Goal: Book appointment/travel/reservation

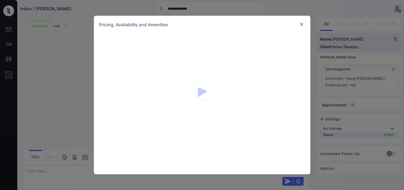
scroll to position [650, 0]
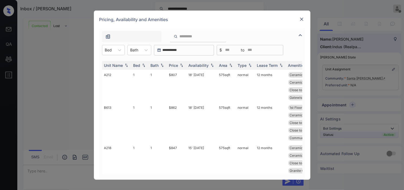
click at [98, 45] on div "**********" at bounding box center [202, 103] width 216 height 151
click at [108, 50] on div at bounding box center [108, 50] width 7 height 6
click at [109, 71] on div "2" at bounding box center [113, 73] width 23 height 10
click at [180, 65] on img at bounding box center [181, 65] width 5 height 4
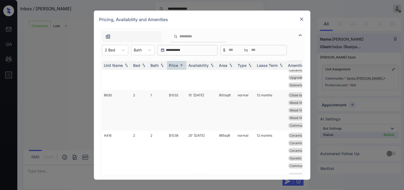
scroll to position [0, 0]
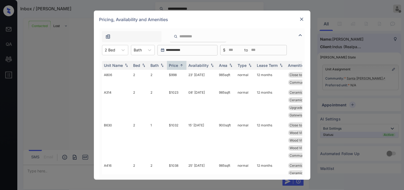
click at [302, 20] on img at bounding box center [301, 19] width 5 height 5
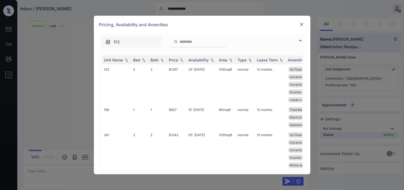
scroll to position [244, 0]
click at [297, 34] on div "512" at bounding box center [202, 41] width 206 height 14
click at [302, 39] on img at bounding box center [300, 40] width 6 height 6
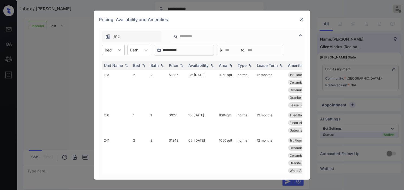
click at [116, 50] on div at bounding box center [120, 50] width 10 height 10
click at [112, 74] on div "1" at bounding box center [113, 73] width 23 height 10
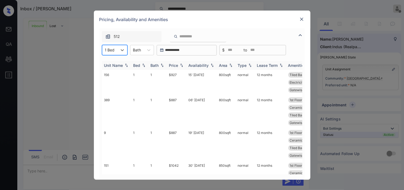
click at [179, 66] on img at bounding box center [181, 65] width 5 height 4
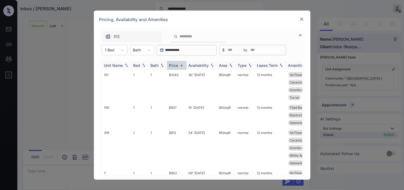
click at [179, 66] on img at bounding box center [181, 65] width 5 height 4
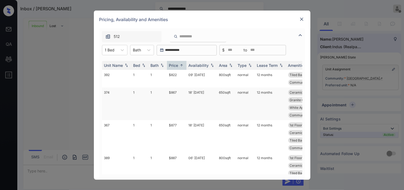
click at [179, 90] on td "$867" at bounding box center [176, 103] width 19 height 33
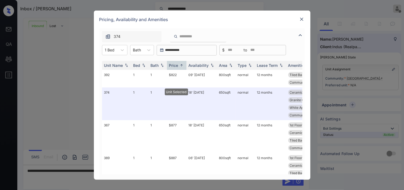
click at [305, 19] on div "Pricing, Availability and Amenities" at bounding box center [202, 20] width 216 height 18
click at [301, 18] on img at bounding box center [301, 19] width 5 height 5
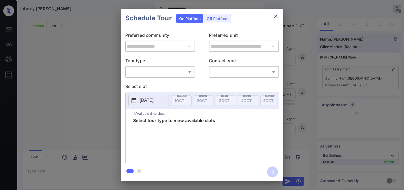
click at [167, 71] on body "**********" at bounding box center [202, 95] width 404 height 190
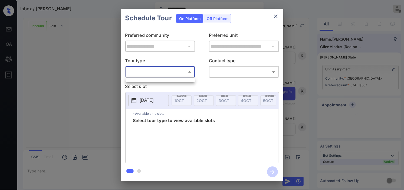
drag, startPoint x: 79, startPoint y: 56, endPoint x: 73, endPoint y: 46, distance: 11.7
click at [78, 55] on div at bounding box center [202, 95] width 404 height 190
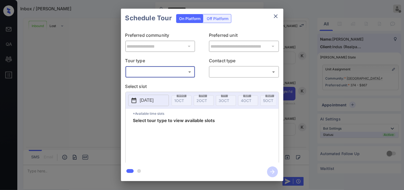
click at [87, 26] on div "**********" at bounding box center [202, 95] width 404 height 190
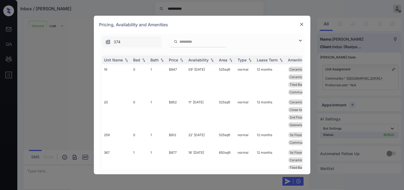
scroll to position [587, 0]
click at [299, 41] on img at bounding box center [300, 40] width 6 height 6
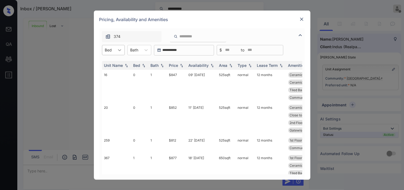
click at [124, 50] on div at bounding box center [120, 50] width 10 height 10
click at [112, 71] on div "1" at bounding box center [113, 73] width 23 height 10
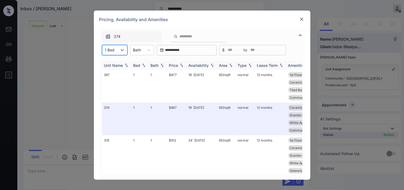
click at [179, 64] on img at bounding box center [181, 65] width 5 height 4
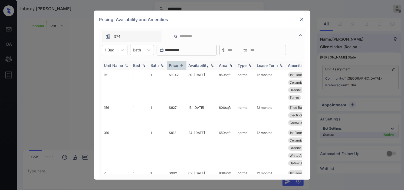
click at [179, 64] on img at bounding box center [181, 65] width 5 height 4
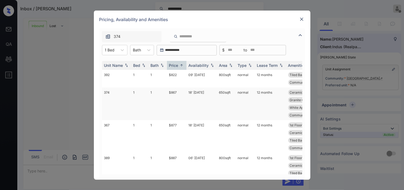
click at [198, 94] on td "18' Sep 25" at bounding box center [201, 103] width 31 height 33
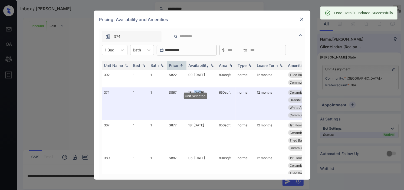
click at [302, 18] on img at bounding box center [301, 19] width 5 height 5
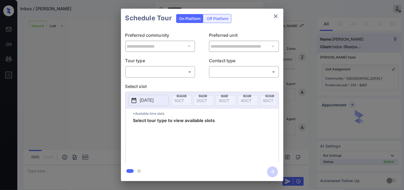
scroll to position [622, 0]
click at [141, 71] on body "**********" at bounding box center [202, 95] width 404 height 190
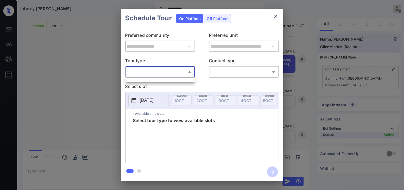
click at [142, 82] on div at bounding box center [160, 80] width 69 height 4
click at [68, 49] on div at bounding box center [202, 95] width 404 height 190
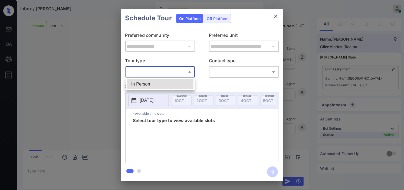
scroll to position [622, 0]
click at [157, 85] on li "In Person" at bounding box center [160, 84] width 67 height 10
type input "********"
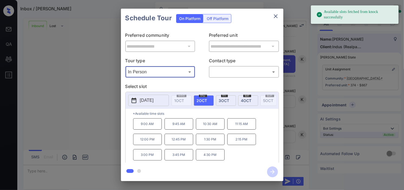
click at [152, 97] on p "2025-10-02" at bounding box center [147, 100] width 14 height 6
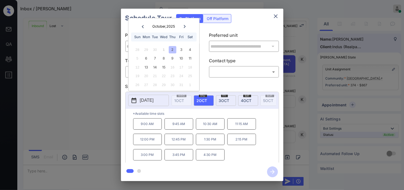
click at [277, 17] on icon "close" at bounding box center [275, 16] width 6 height 6
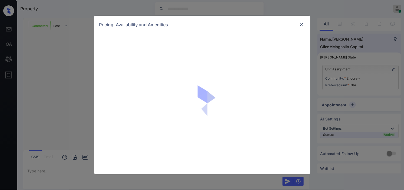
scroll to position [1437, 0]
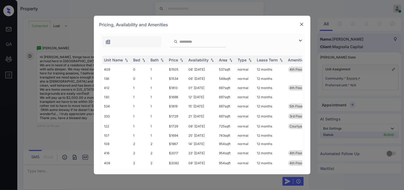
click at [301, 39] on img at bounding box center [300, 40] width 6 height 6
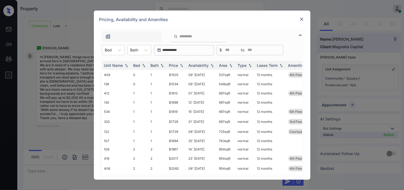
click at [110, 50] on div at bounding box center [108, 50] width 7 height 6
click at [109, 82] on div "2" at bounding box center [113, 83] width 23 height 10
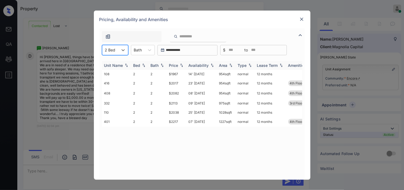
click at [180, 65] on img at bounding box center [181, 65] width 5 height 4
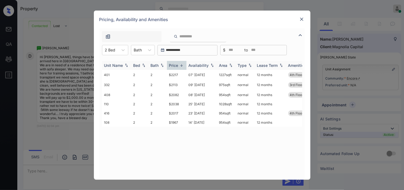
click at [180, 65] on img at bounding box center [181, 65] width 5 height 4
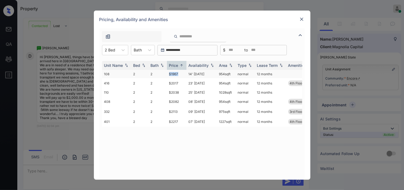
drag, startPoint x: 164, startPoint y: 72, endPoint x: 185, endPoint y: 72, distance: 21.1
click at [185, 72] on tr "108 2 2 $1967 14' [DATE] 954 sqft normal 12 months" at bounding box center [243, 74] width 283 height 8
copy tr "$1967"
click at [179, 74] on td "$1967" at bounding box center [176, 74] width 19 height 8
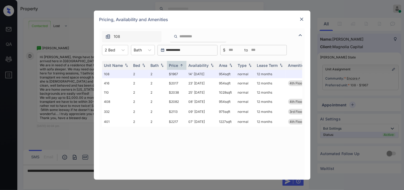
click at [301, 19] on img at bounding box center [301, 19] width 5 height 5
